Goal: Information Seeking & Learning: Learn about a topic

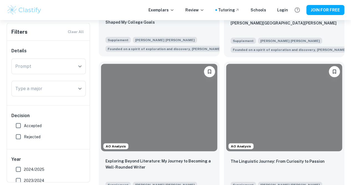
scroll to position [519, 0]
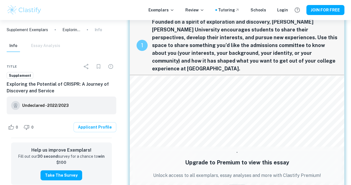
scroll to position [15, 0]
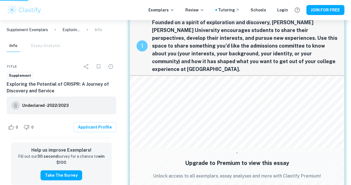
scroll to position [141, 0]
